Goal: Transaction & Acquisition: Purchase product/service

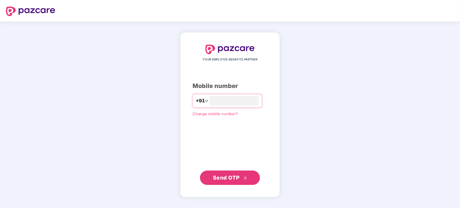
type input "**********"
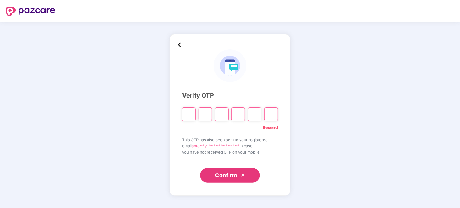
type input "*"
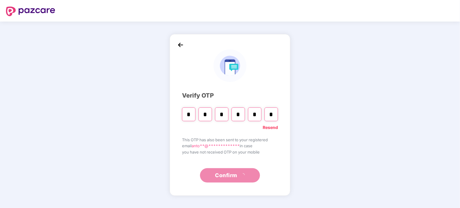
type input "*"
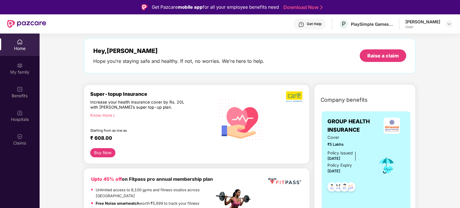
scroll to position [120, 0]
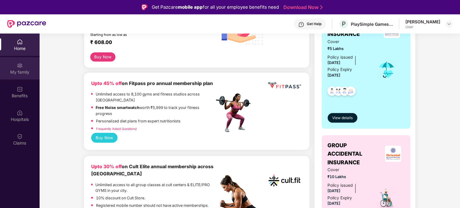
click at [20, 68] on img at bounding box center [20, 66] width 6 height 6
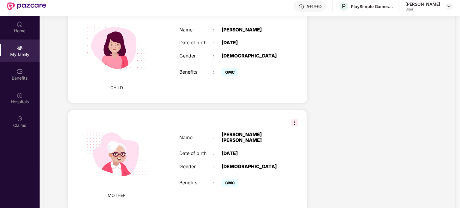
scroll to position [34, 0]
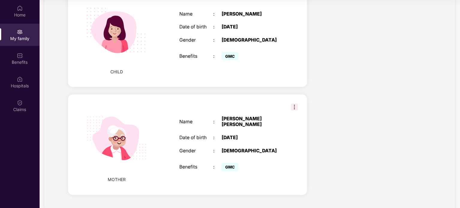
click at [20, 31] on img at bounding box center [20, 32] width 6 height 6
click at [18, 61] on div "Benefits" at bounding box center [20, 62] width 40 height 6
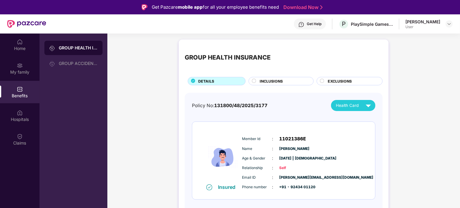
click at [80, 49] on div "GROUP HEALTH INSURANCE" at bounding box center [78, 48] width 39 height 6
click at [81, 64] on div "GROUP ACCIDENTAL INSURANCE" at bounding box center [78, 63] width 39 height 5
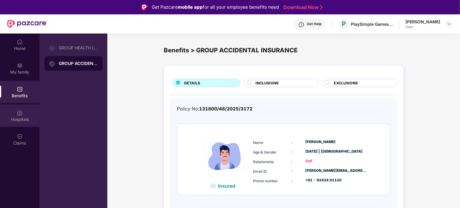
click at [20, 113] on img at bounding box center [20, 113] width 6 height 6
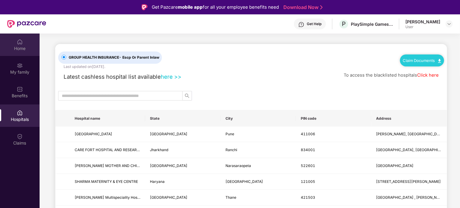
click at [21, 45] on img at bounding box center [20, 42] width 6 height 6
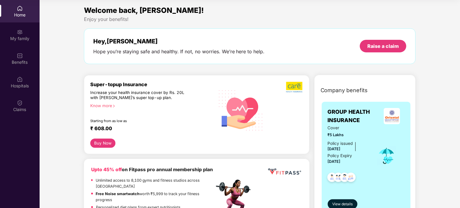
click at [106, 144] on button "Buy Now" at bounding box center [102, 143] width 25 height 9
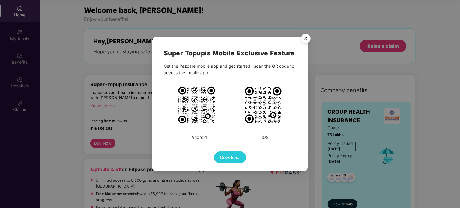
click at [308, 39] on img "Close" at bounding box center [305, 39] width 17 height 17
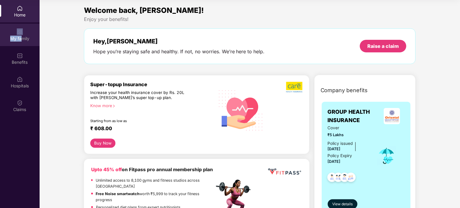
click at [21, 35] on div "My family" at bounding box center [20, 35] width 40 height 22
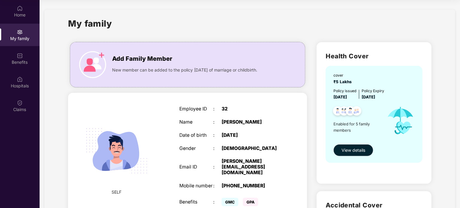
click at [20, 39] on div "My family" at bounding box center [20, 39] width 40 height 6
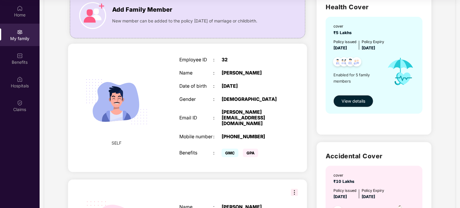
scroll to position [210, 0]
